Goal: Information Seeking & Learning: Understand process/instructions

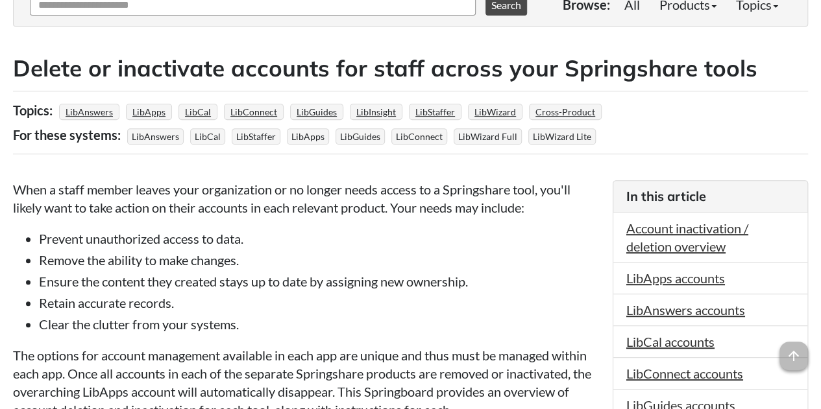
scroll to position [195, 0]
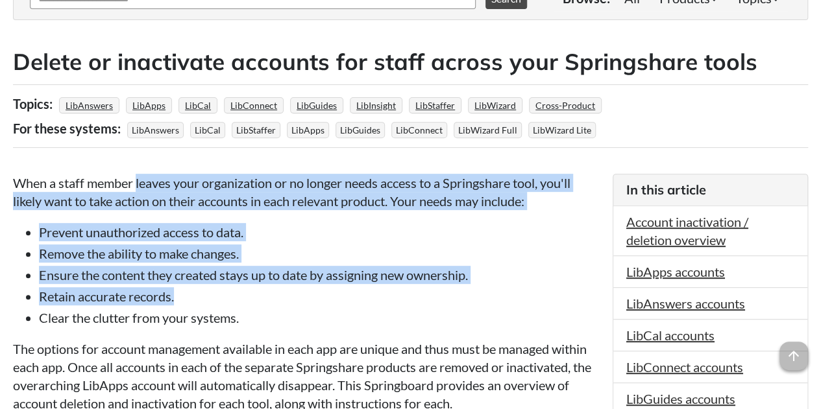
drag, startPoint x: 136, startPoint y: 178, endPoint x: 329, endPoint y: 302, distance: 229.1
click at [329, 302] on li "Retain accurate records." at bounding box center [319, 296] width 561 height 18
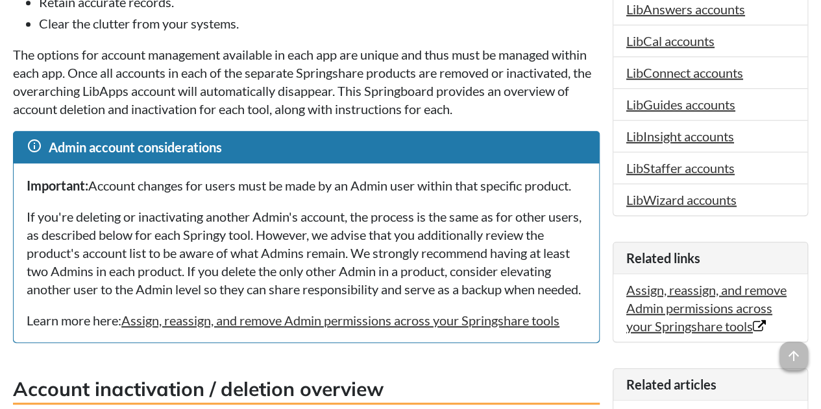
scroll to position [519, 0]
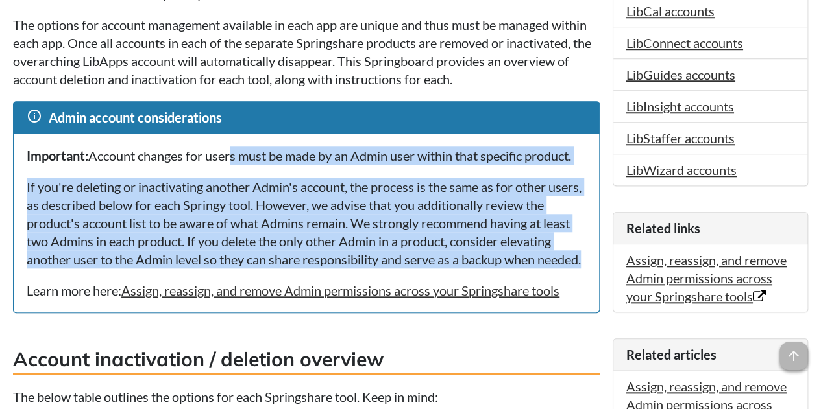
drag, startPoint x: 234, startPoint y: 153, endPoint x: 370, endPoint y: 274, distance: 182.4
click at [370, 274] on div "Important: Account changes for users must be made by an Admin user within that …" at bounding box center [306, 223] width 585 height 179
click at [370, 269] on p "If you're deleting or inactivating another Admin's account, the process is the …" at bounding box center [306, 223] width 559 height 91
drag, startPoint x: 370, startPoint y: 274, endPoint x: 83, endPoint y: 146, distance: 314.2
click at [83, 146] on div "Important: Account changes for users must be made by an Admin user within that …" at bounding box center [306, 223] width 585 height 179
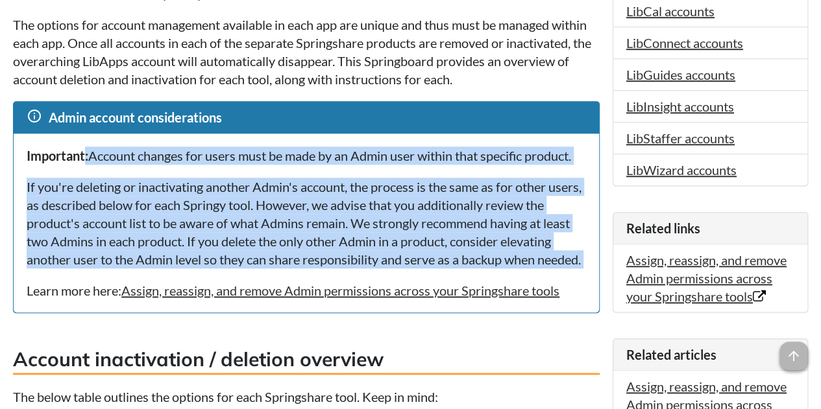
click at [83, 146] on div "Important: Account changes for users must be made by an Admin user within that …" at bounding box center [306, 223] width 585 height 179
drag, startPoint x: 83, startPoint y: 146, endPoint x: 385, endPoint y: 282, distance: 330.8
click at [385, 282] on div "Important: Account changes for users must be made by an Admin user within that …" at bounding box center [306, 223] width 585 height 179
click at [385, 269] on p "If you're deleting or inactivating another Admin's account, the process is the …" at bounding box center [306, 223] width 559 height 91
drag, startPoint x: 288, startPoint y: 250, endPoint x: 133, endPoint y: 146, distance: 186.6
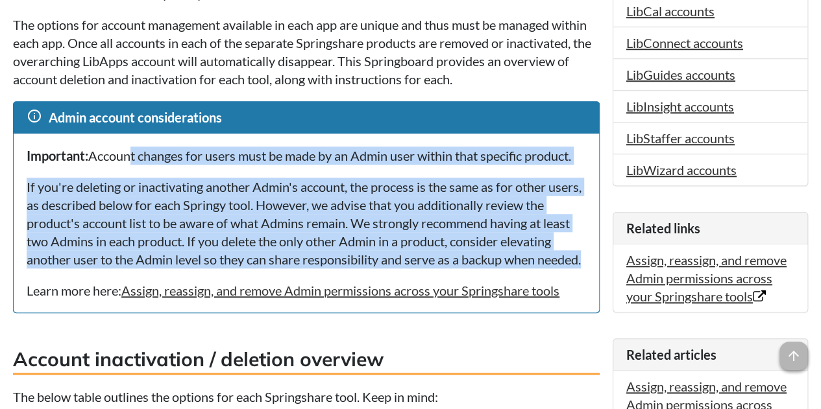
click at [133, 146] on div "Important: Account changes for users must be made by an Admin user within that …" at bounding box center [306, 223] width 585 height 179
drag, startPoint x: 133, startPoint y: 146, endPoint x: 338, endPoint y: 273, distance: 241.3
click at [338, 273] on div "Important: Account changes for users must be made by an Admin user within that …" at bounding box center [306, 223] width 585 height 179
click at [338, 269] on p "If you're deleting or inactivating another Admin's account, the process is the …" at bounding box center [306, 223] width 559 height 91
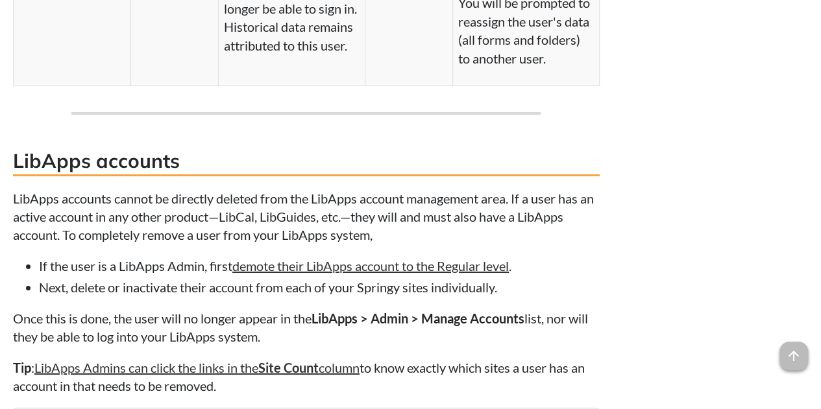
scroll to position [2336, 0]
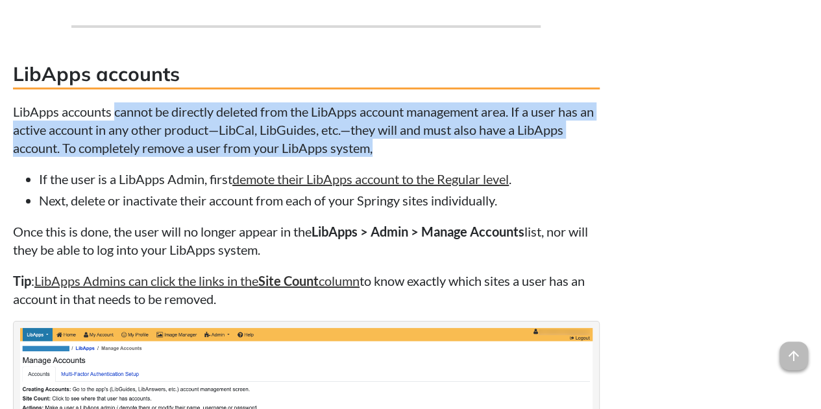
drag, startPoint x: 115, startPoint y: 157, endPoint x: 400, endPoint y: 199, distance: 287.9
click at [400, 157] on p "LibApps accounts cannot be directly deleted from the LibApps account management…" at bounding box center [306, 130] width 587 height 54
drag, startPoint x: 405, startPoint y: 199, endPoint x: 7, endPoint y: 168, distance: 398.9
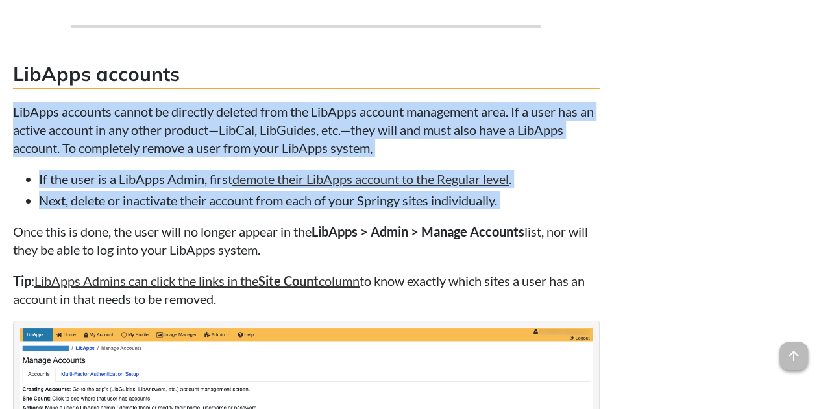
drag, startPoint x: 7, startPoint y: 168, endPoint x: 559, endPoint y: 255, distance: 558.9
click at [559, 210] on li "Next, delete or inactivate their account from each of your Springy sites indivi…" at bounding box center [319, 200] width 561 height 18
drag, startPoint x: 559, startPoint y: 255, endPoint x: 173, endPoint y: 154, distance: 399.7
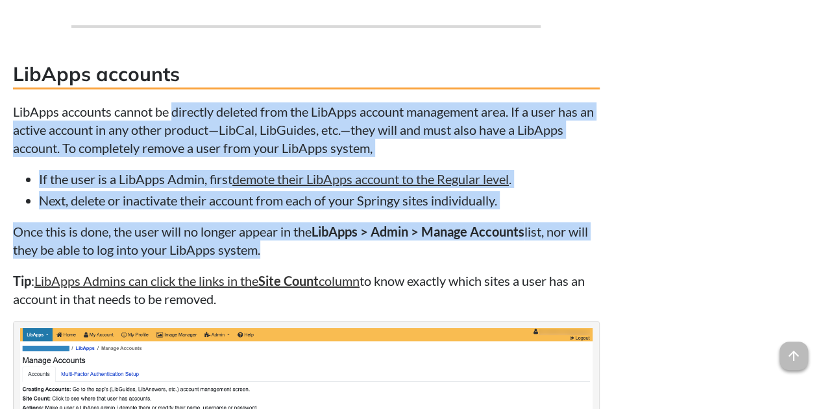
drag, startPoint x: 173, startPoint y: 154, endPoint x: 572, endPoint y: 306, distance: 426.9
click at [572, 259] on p "Once this is done, the user will no longer appear in the LibApps > Admin > Mana…" at bounding box center [306, 241] width 587 height 36
drag, startPoint x: 572, startPoint y: 306, endPoint x: 115, endPoint y: 164, distance: 477.5
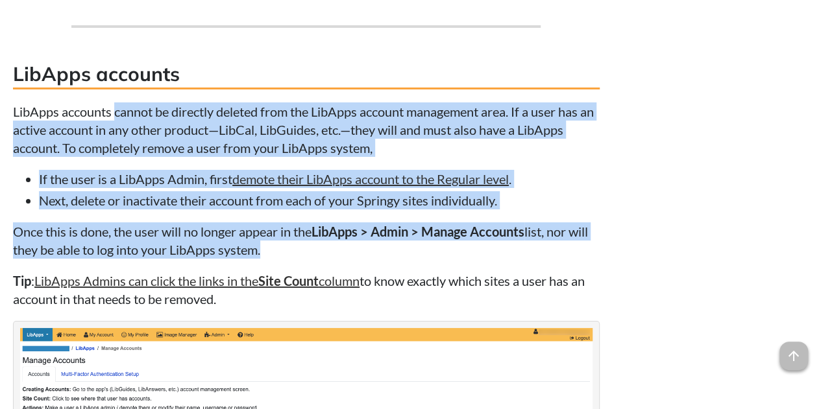
click at [115, 157] on p "LibApps accounts cannot be directly deleted from the LibApps account management…" at bounding box center [306, 130] width 587 height 54
drag, startPoint x: 115, startPoint y: 164, endPoint x: 487, endPoint y: 311, distance: 399.6
click at [487, 259] on p "Once this is done, the user will no longer appear in the LibApps > Admin > Mana…" at bounding box center [306, 241] width 587 height 36
drag, startPoint x: 487, startPoint y: 311, endPoint x: 121, endPoint y: 174, distance: 391.3
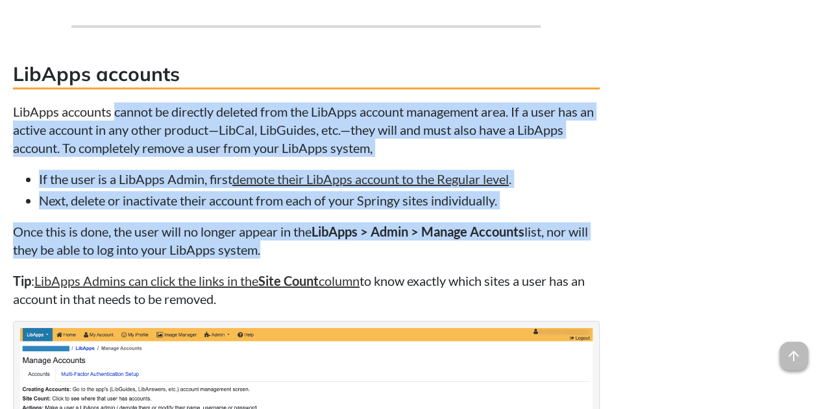
click at [121, 157] on p "LibApps accounts cannot be directly deleted from the LibApps account management…" at bounding box center [306, 130] width 587 height 54
drag, startPoint x: 91, startPoint y: 164, endPoint x: 363, endPoint y: 306, distance: 307.0
click at [363, 259] on p "Once this is done, the user will no longer appear in the LibApps > Admin > Mana…" at bounding box center [306, 241] width 587 height 36
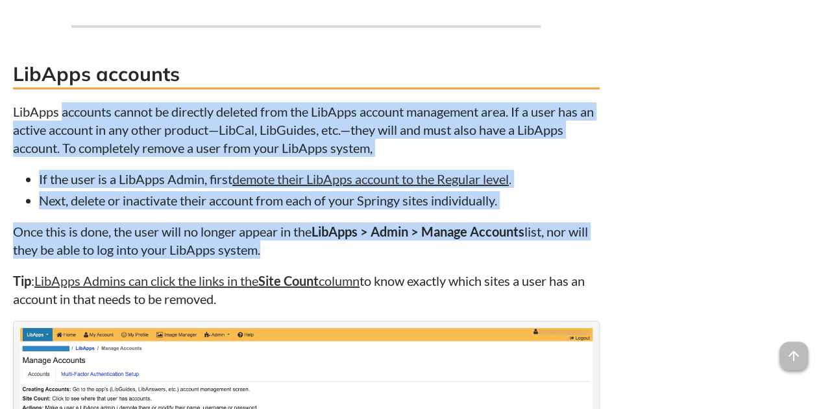
drag, startPoint x: 363, startPoint y: 306, endPoint x: 101, endPoint y: 169, distance: 295.4
click at [101, 157] on p "LibApps accounts cannot be directly deleted from the LibApps account management…" at bounding box center [306, 130] width 587 height 54
drag, startPoint x: 101, startPoint y: 169, endPoint x: 380, endPoint y: 304, distance: 309.6
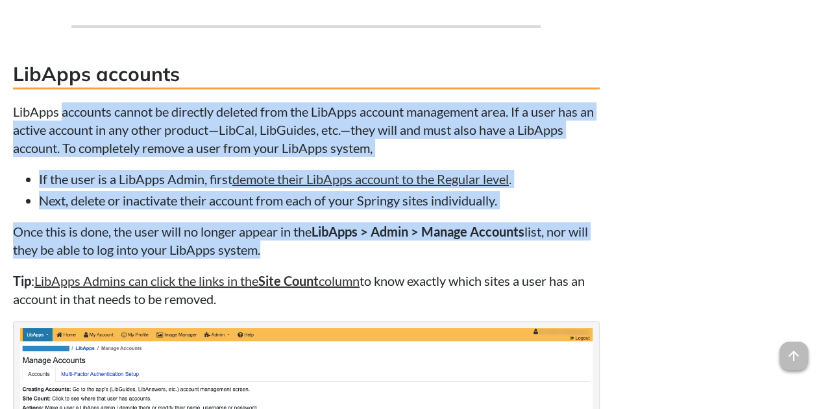
click at [380, 259] on p "Once this is done, the user will no longer appear in the LibApps > Admin > Mana…" at bounding box center [306, 241] width 587 height 36
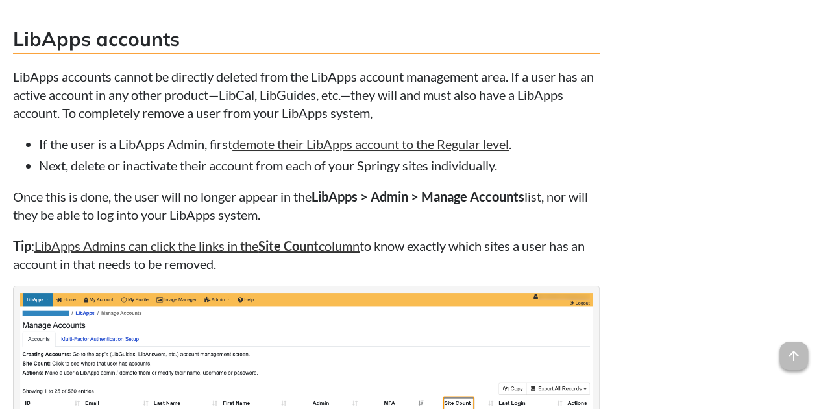
scroll to position [2401, 0]
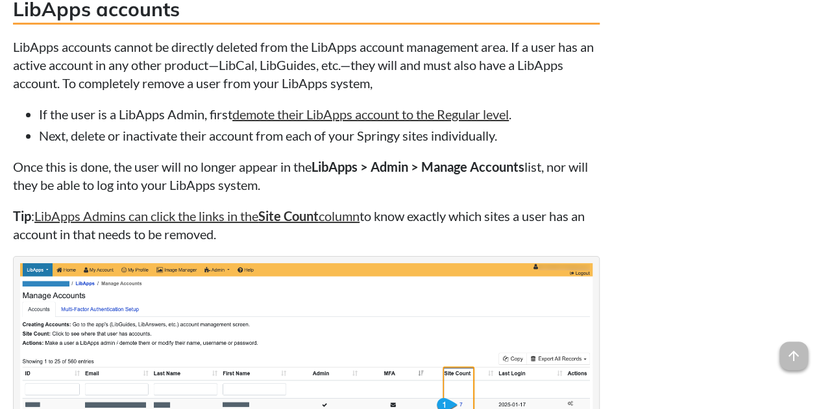
drag, startPoint x: 509, startPoint y: 225, endPoint x: 587, endPoint y: 285, distance: 97.6
click at [587, 243] on p "Tip : LibApps Admins can click the links in the Site Count column to know exact…" at bounding box center [306, 225] width 587 height 36
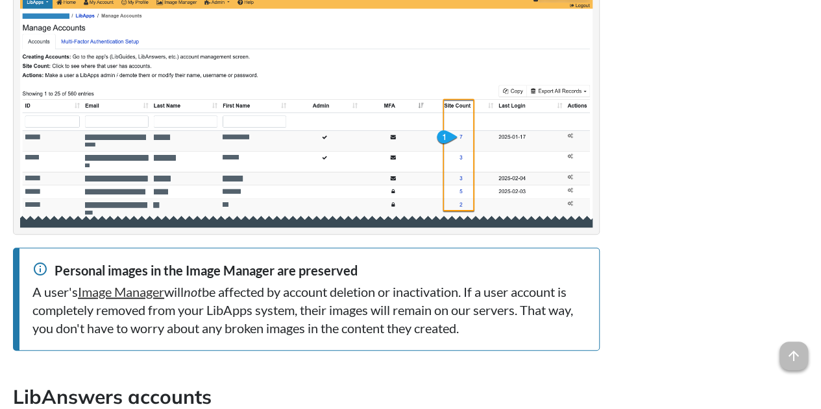
scroll to position [2855, 0]
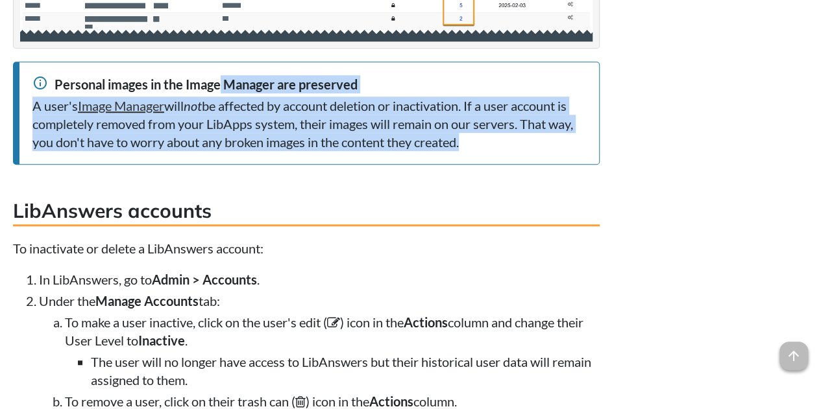
drag, startPoint x: 221, startPoint y: 147, endPoint x: 518, endPoint y: 205, distance: 302.7
click at [516, 165] on div "info Personal images in the Image Manager are preserved A user's Image Manager …" at bounding box center [306, 113] width 587 height 103
click at [518, 151] on div "A user's Image Manager will not be affected by account deletion or inactivation…" at bounding box center [308, 124] width 553 height 54
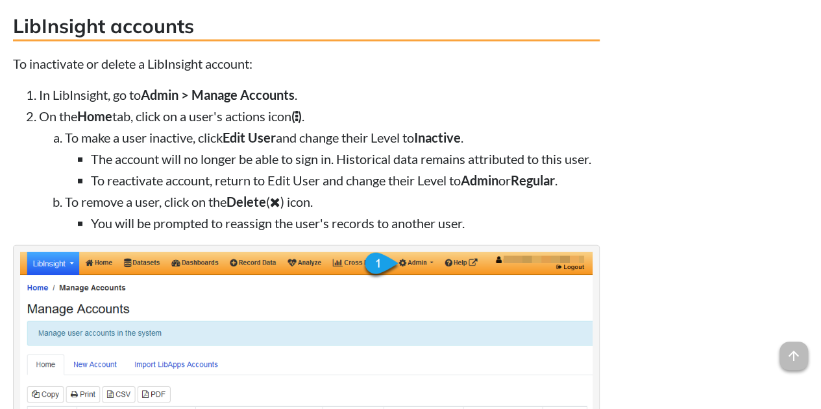
scroll to position [6812, 0]
